Goal: Task Accomplishment & Management: Manage account settings

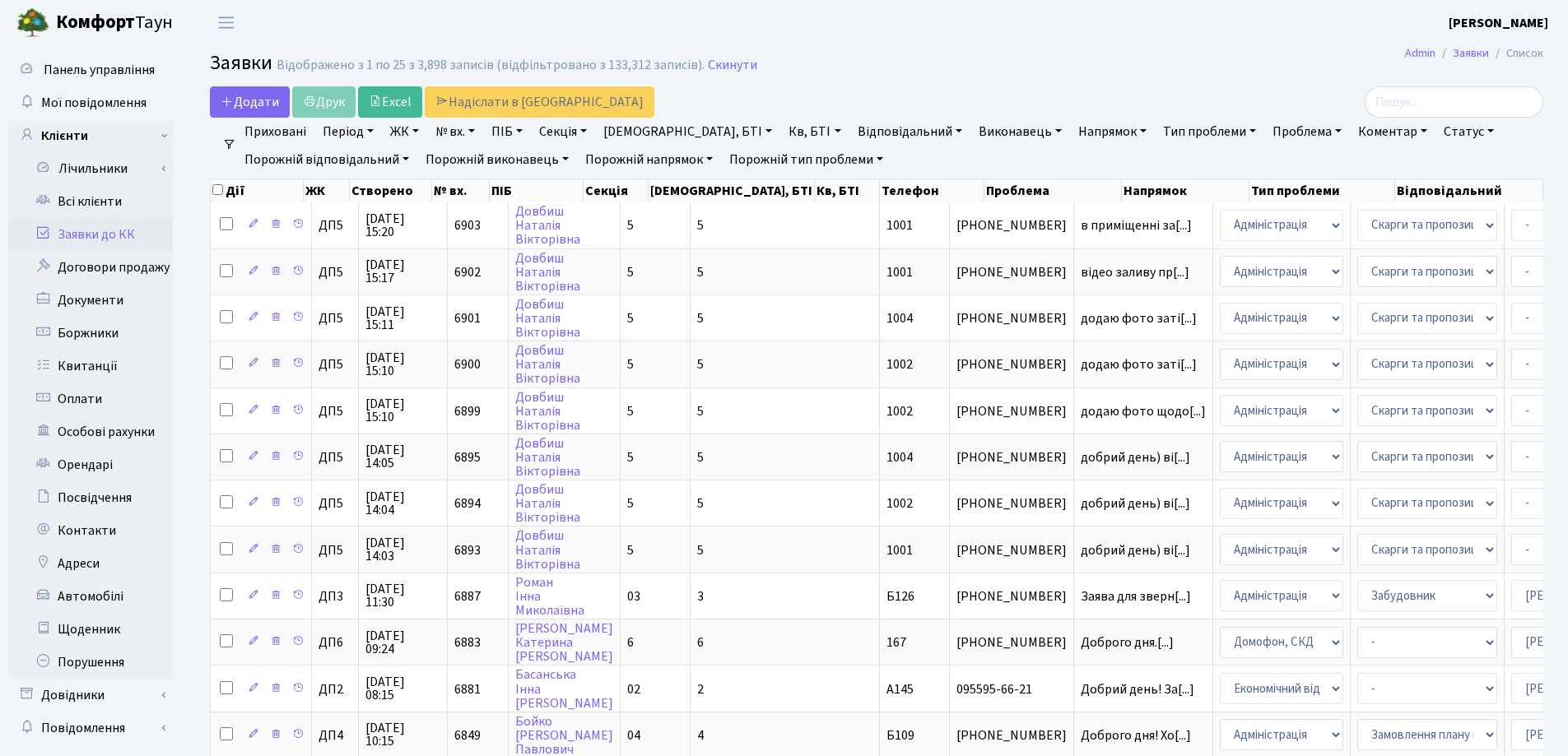
select select "25"
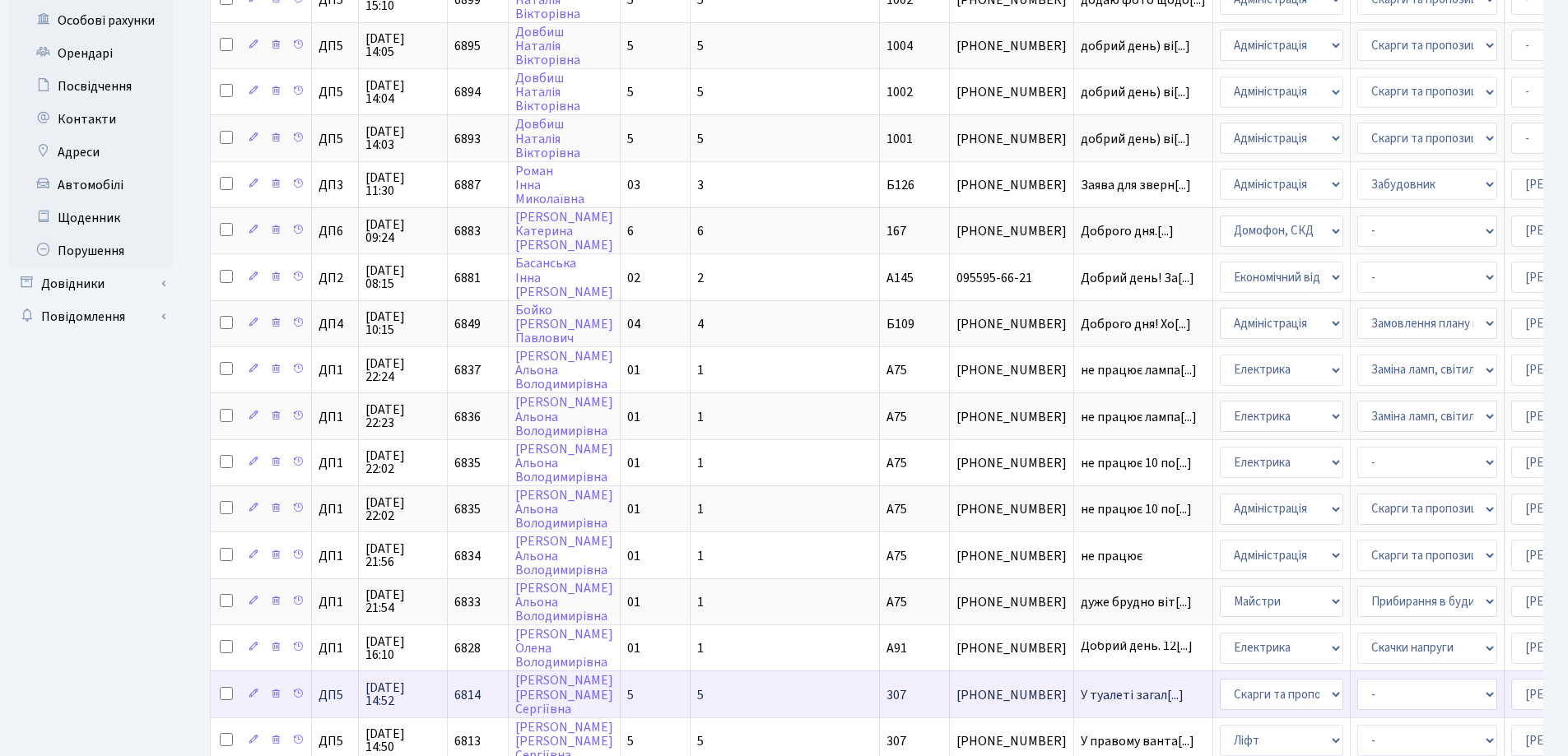
scroll to position [494, 0]
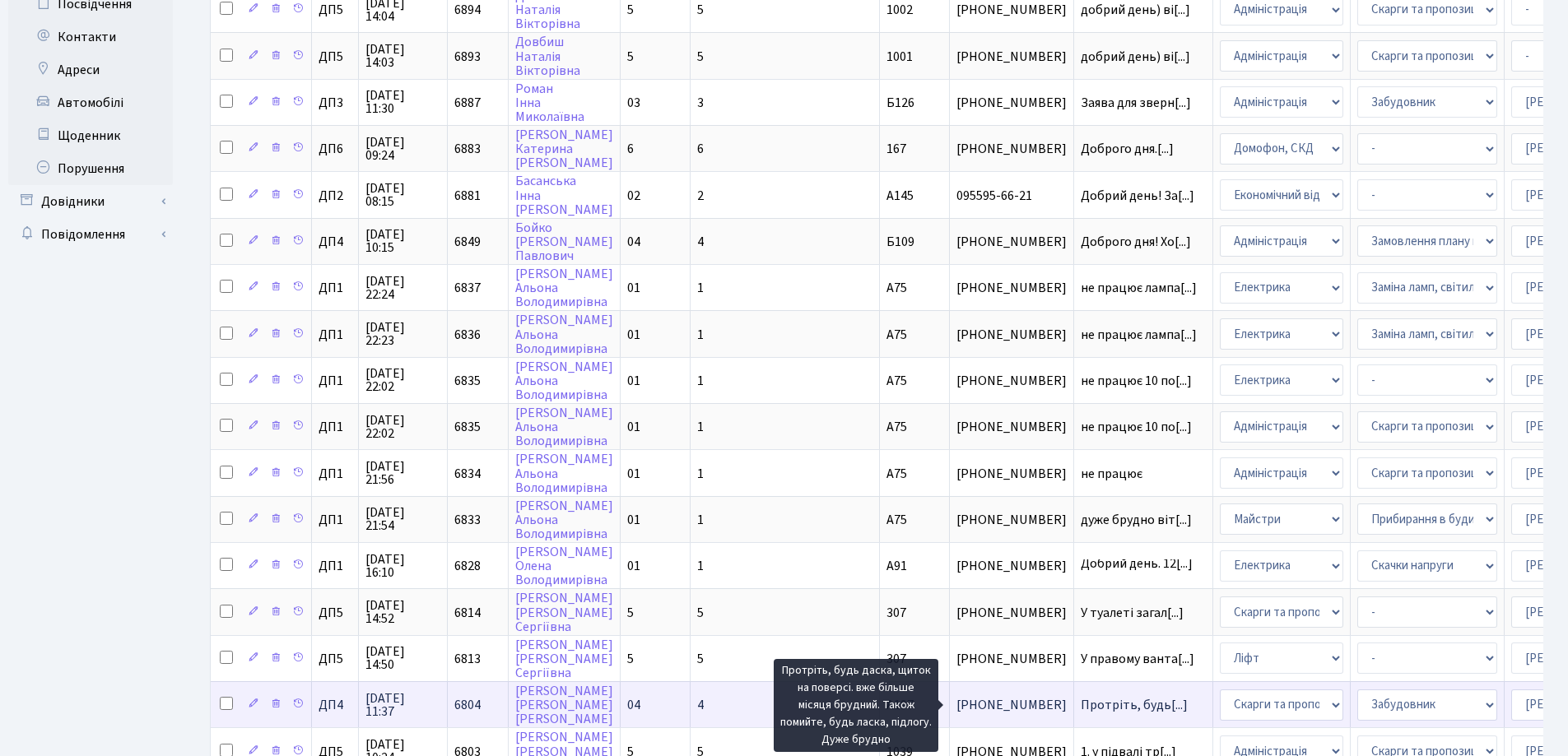
click at [1081, 704] on span "Протріть, будь[...]" at bounding box center [1134, 706] width 107 height 18
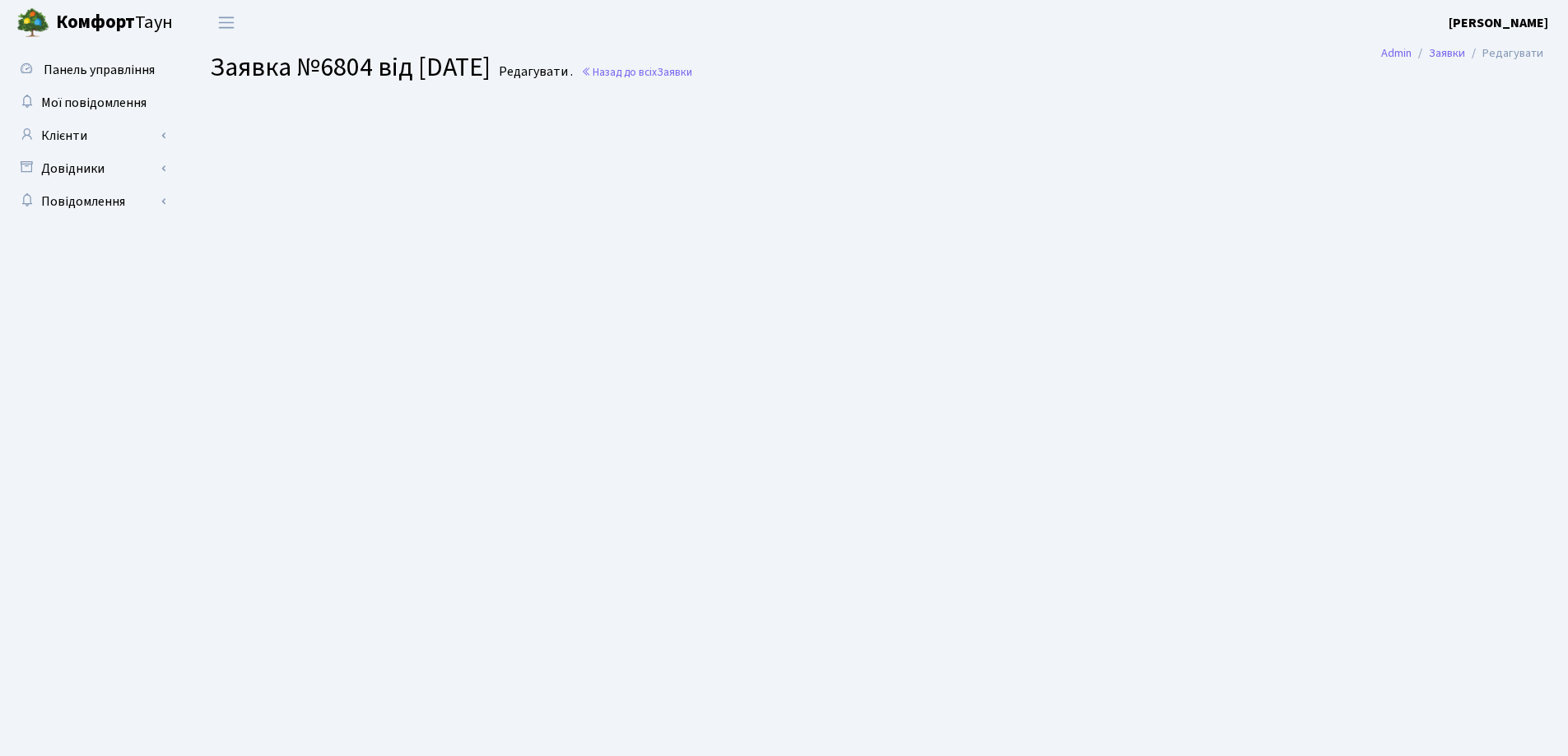
select select "33463"
select select "64"
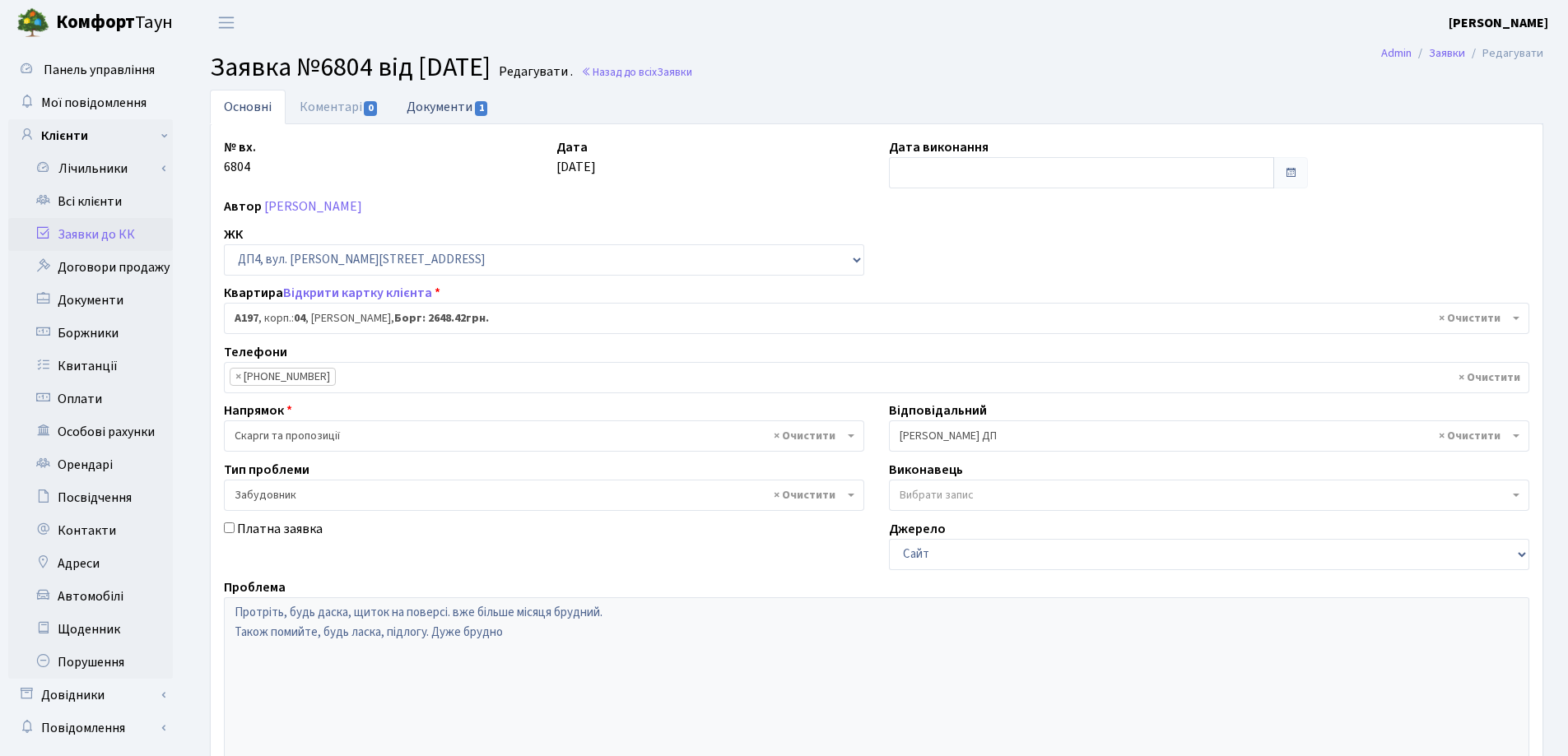
click at [475, 105] on span "1" at bounding box center [481, 108] width 13 height 15
select select "25"
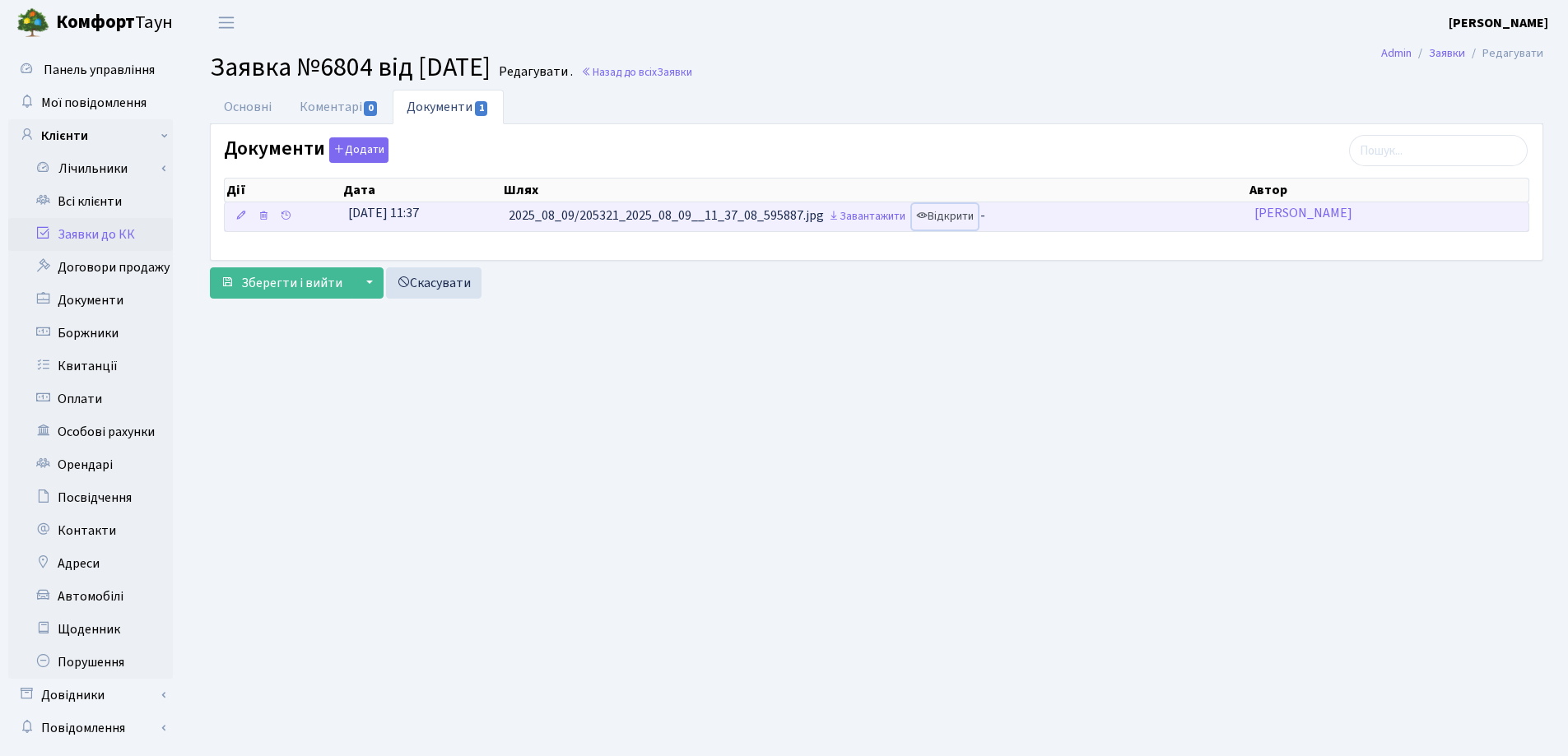
click at [958, 220] on link "Відкрити" at bounding box center [944, 217] width 66 height 25
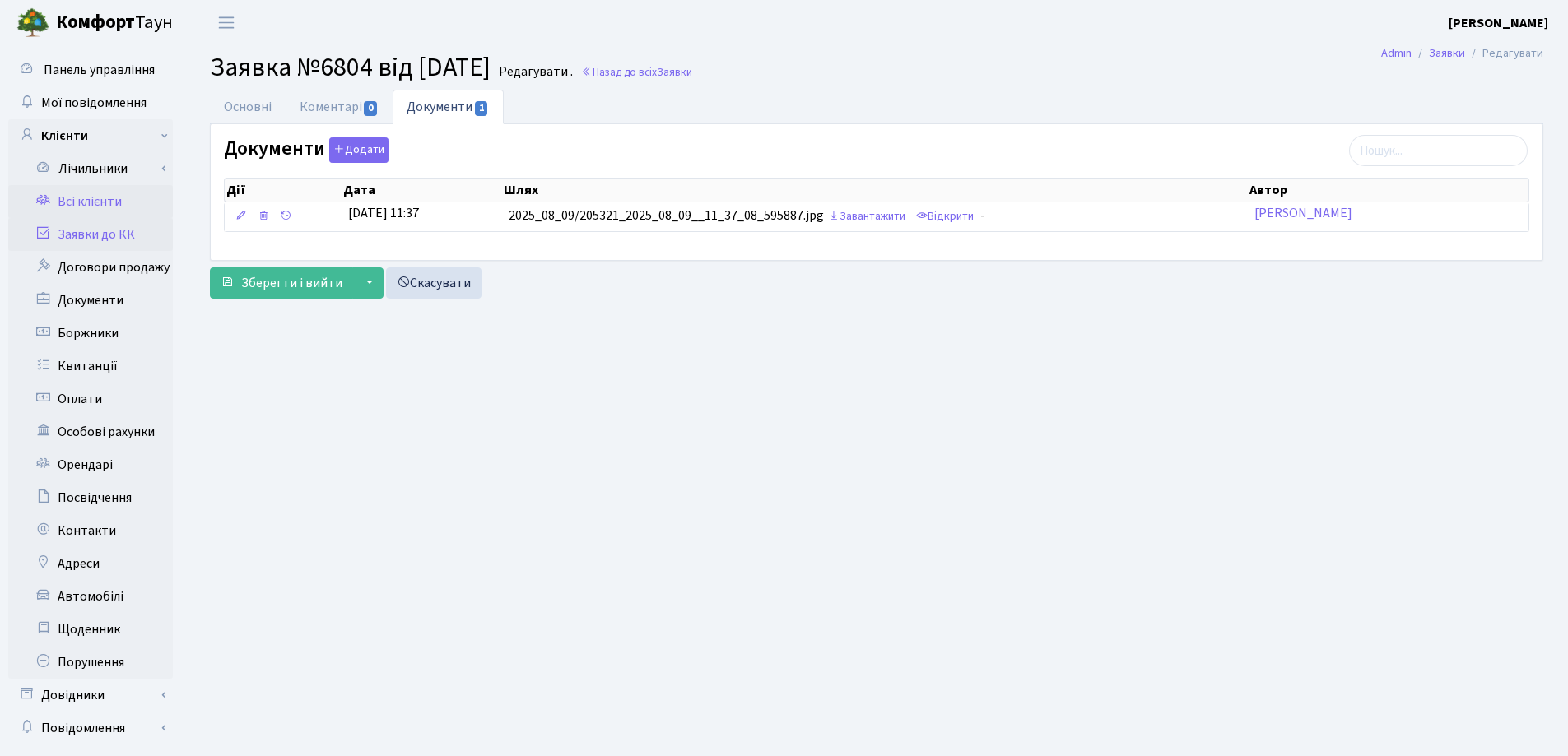
click at [89, 200] on link "Всі клієнти" at bounding box center [91, 201] width 165 height 33
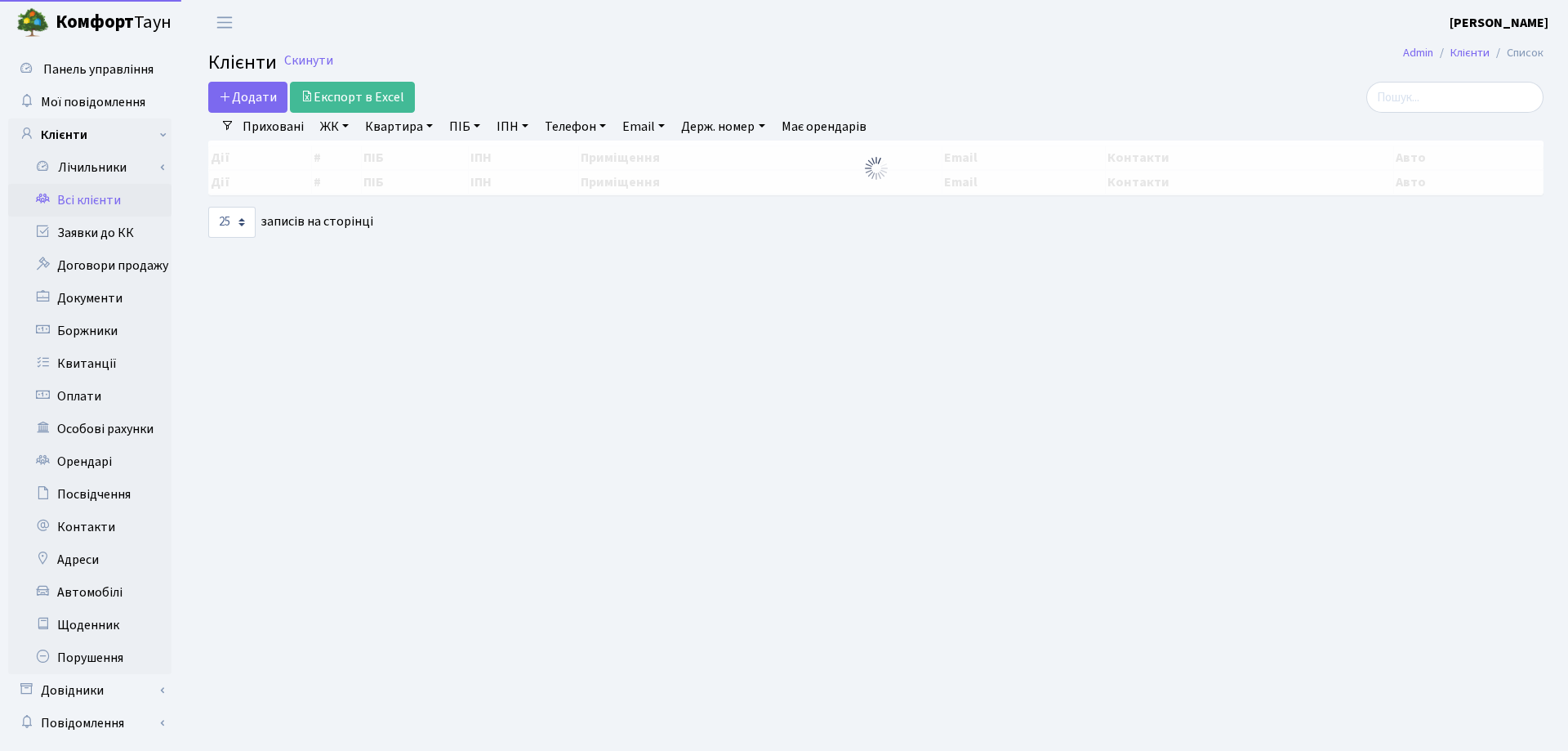
select select "25"
